Goal: Task Accomplishment & Management: Manage account settings

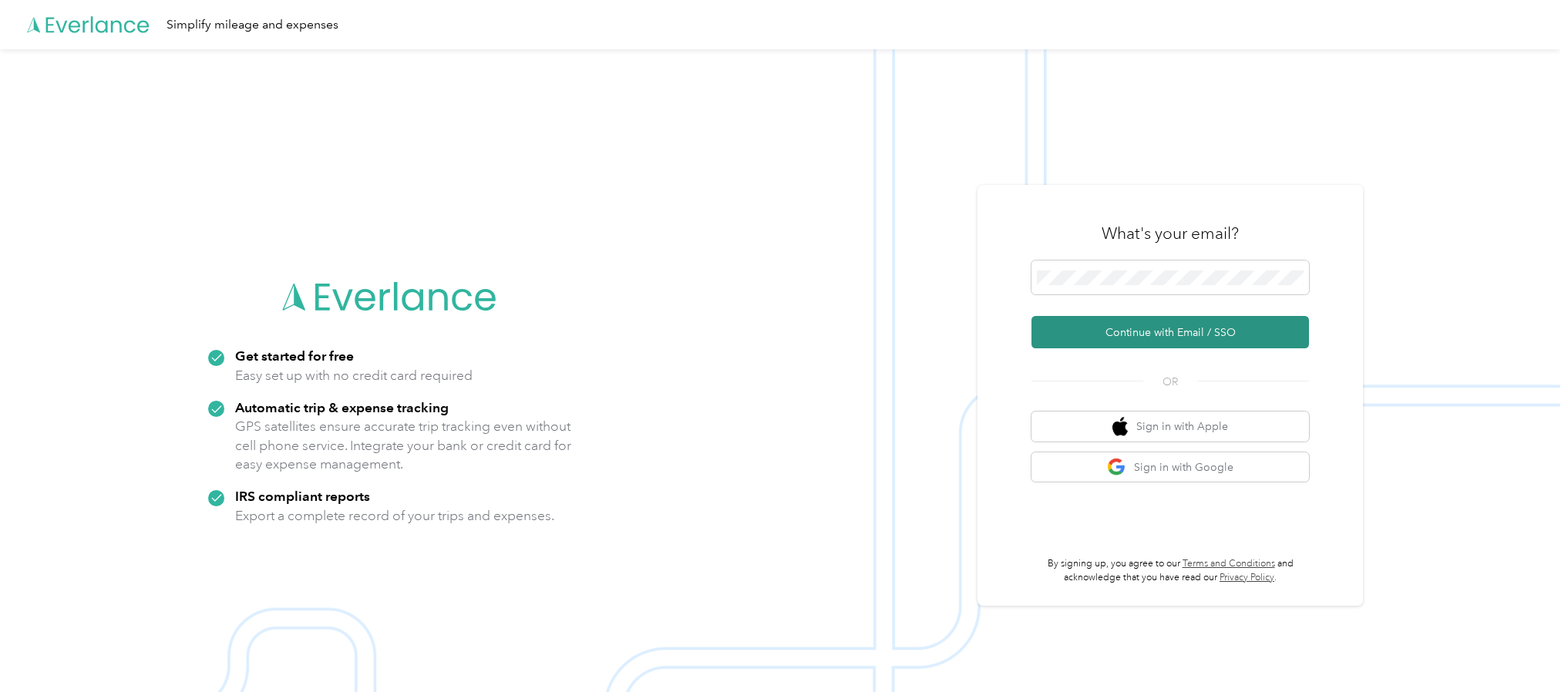
click at [1080, 335] on button "Continue with Email / SSO" at bounding box center [1170, 332] width 277 height 33
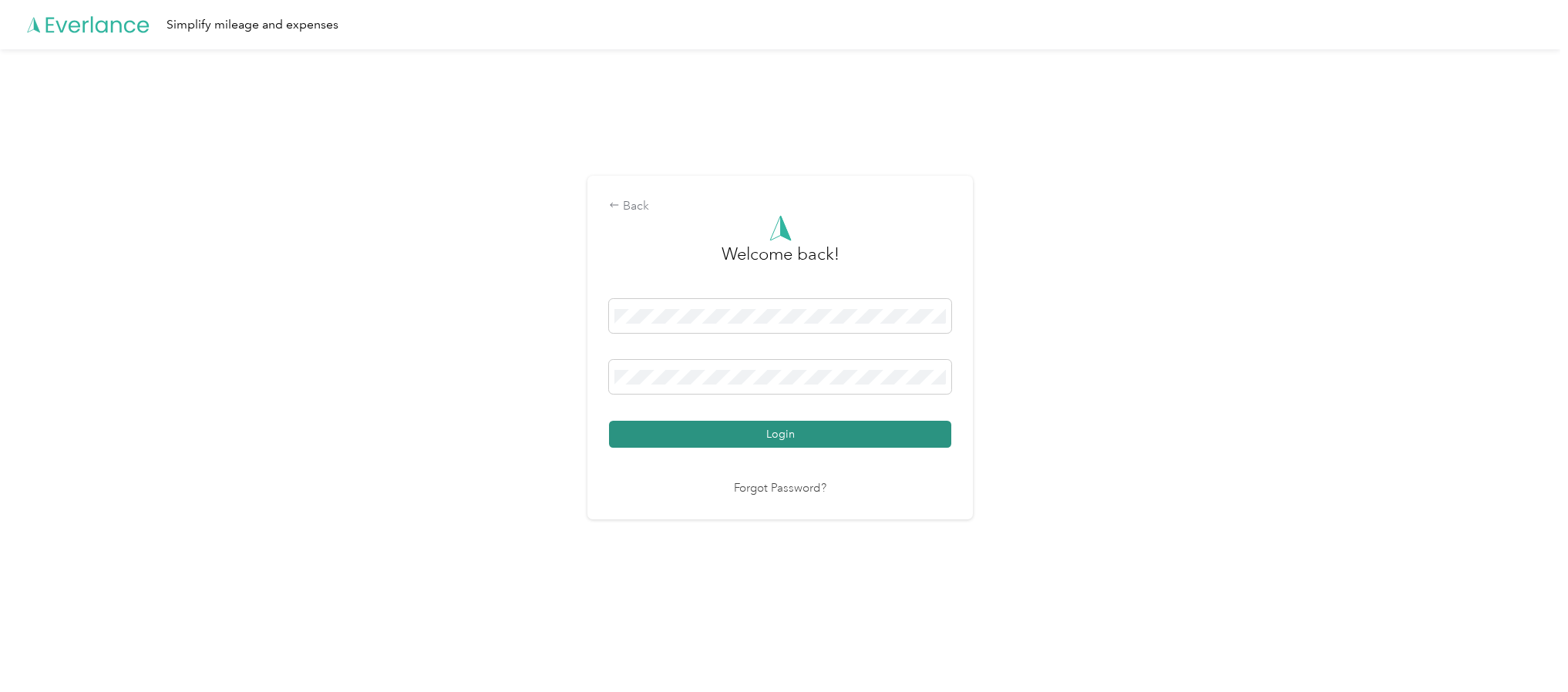
click at [733, 430] on button "Login" at bounding box center [781, 434] width 343 height 27
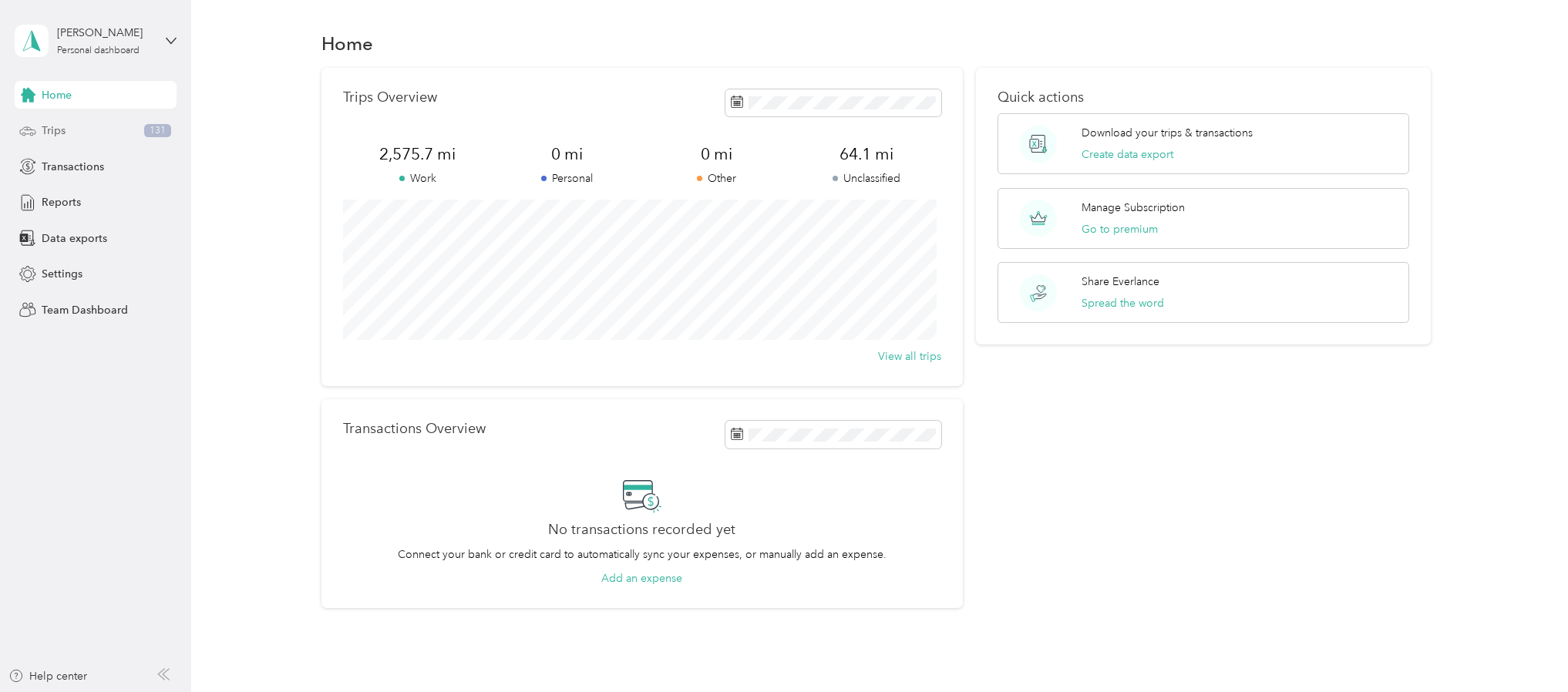
click at [67, 132] on div "Trips 131" at bounding box center [95, 131] width 162 height 28
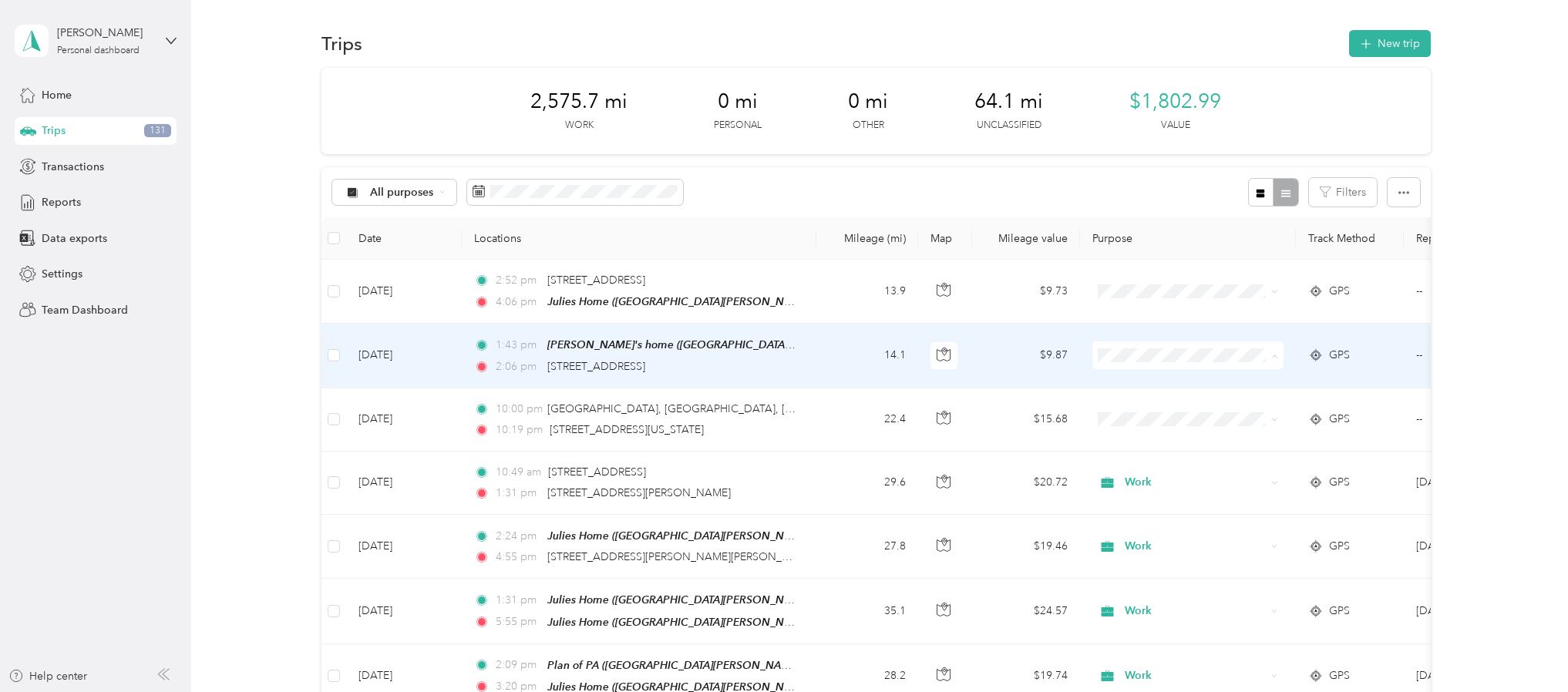
click at [1131, 381] on span "Work" at bounding box center [1200, 385] width 142 height 16
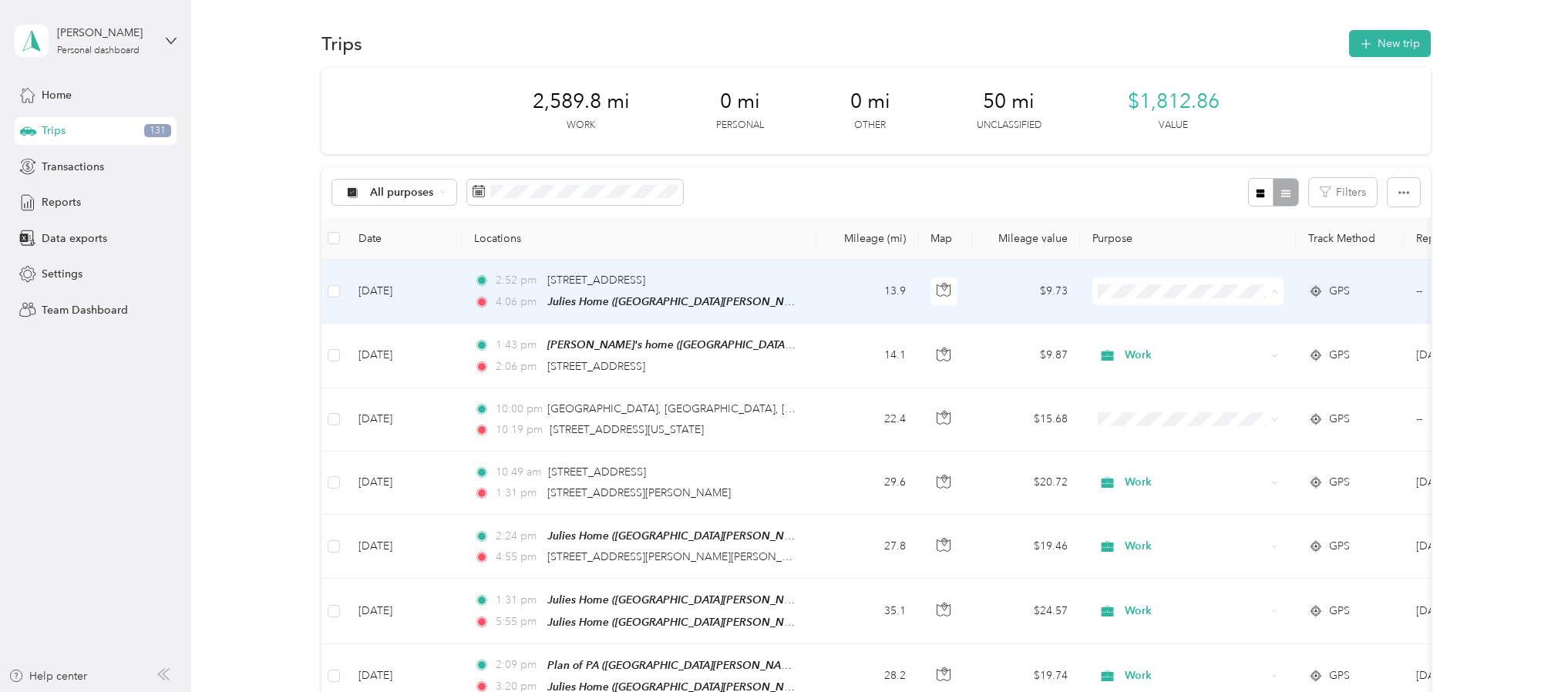
click at [1115, 320] on icon at bounding box center [1111, 320] width 13 height 11
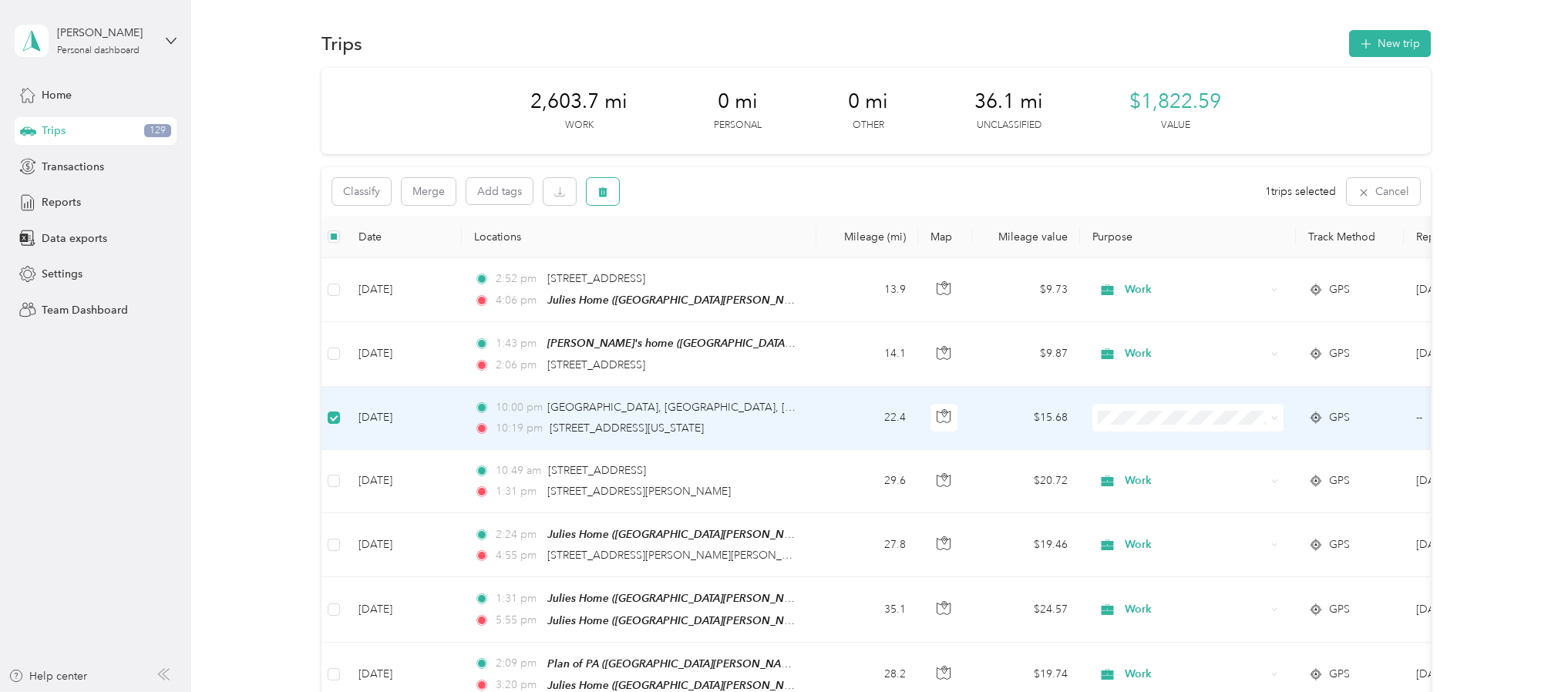
click at [598, 195] on icon "button" at bounding box center [603, 192] width 11 height 11
click at [703, 262] on button "Yes" at bounding box center [716, 256] width 30 height 25
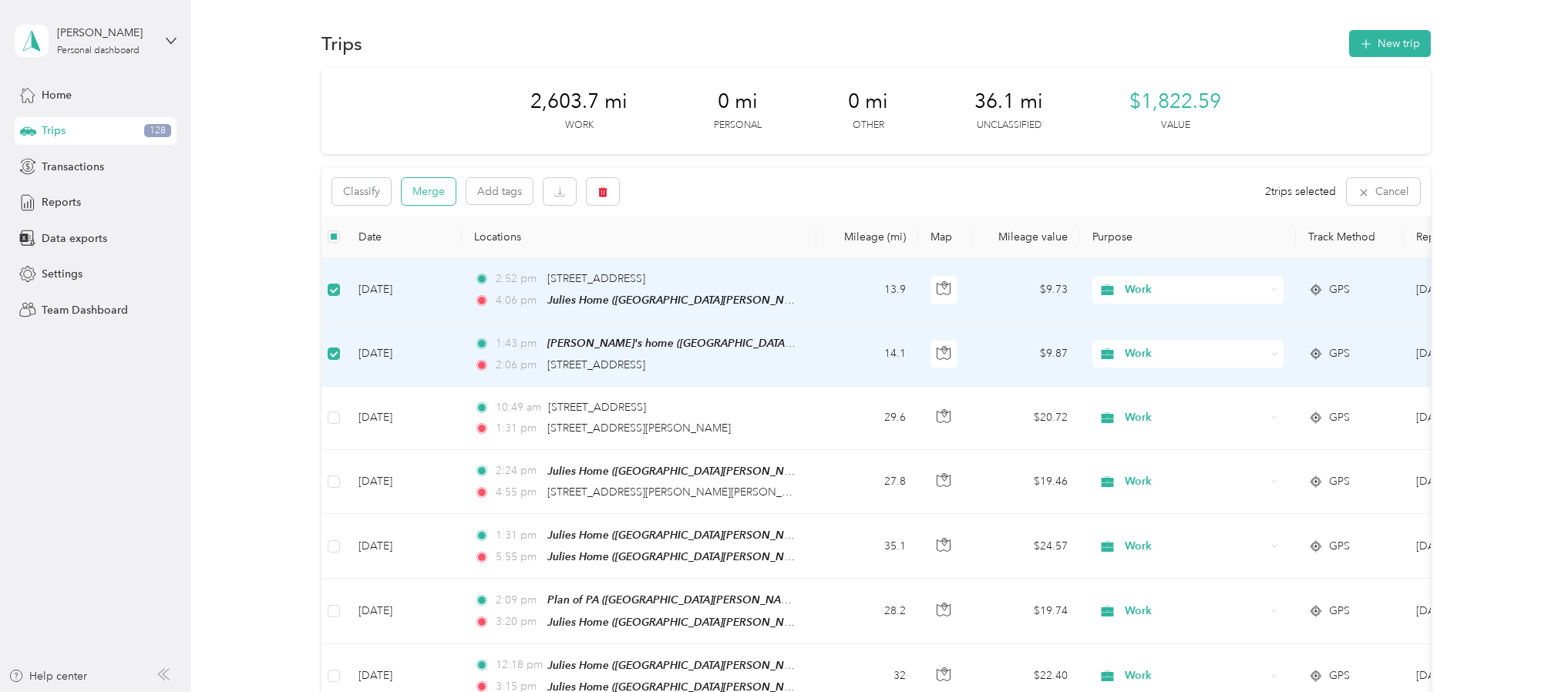
click at [422, 188] on button "Merge" at bounding box center [428, 192] width 54 height 27
